Goal: Find specific page/section: Find specific page/section

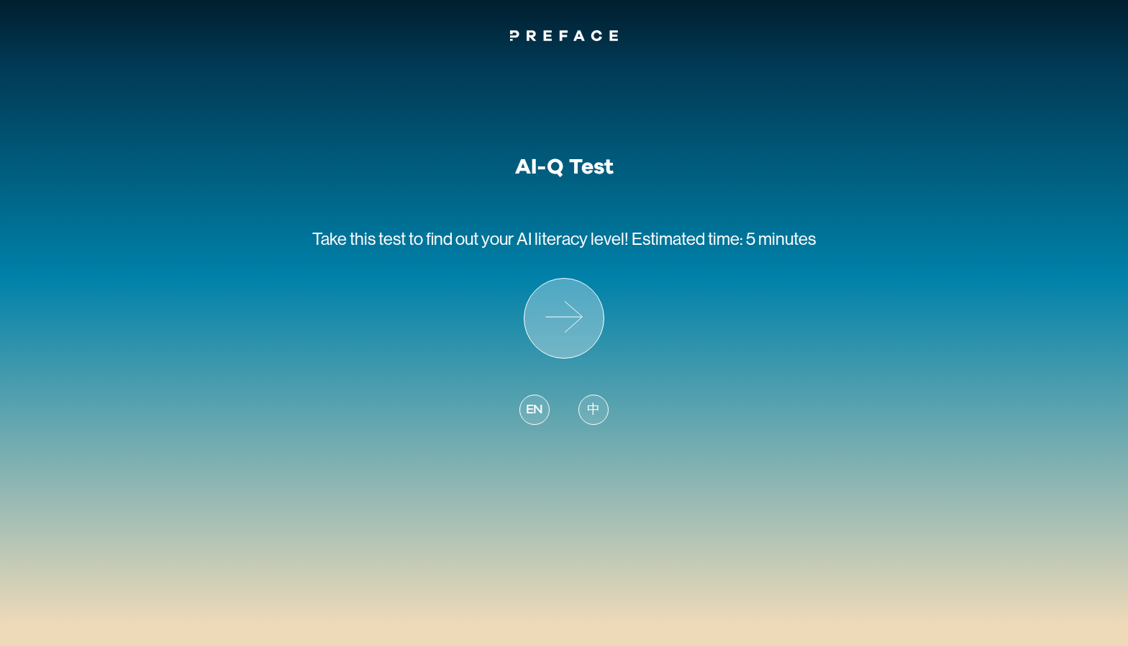
click at [558, 319] on icon at bounding box center [564, 318] width 79 height 79
click at [595, 40] on link at bounding box center [564, 37] width 108 height 17
